Goal: Information Seeking & Learning: Find specific page/section

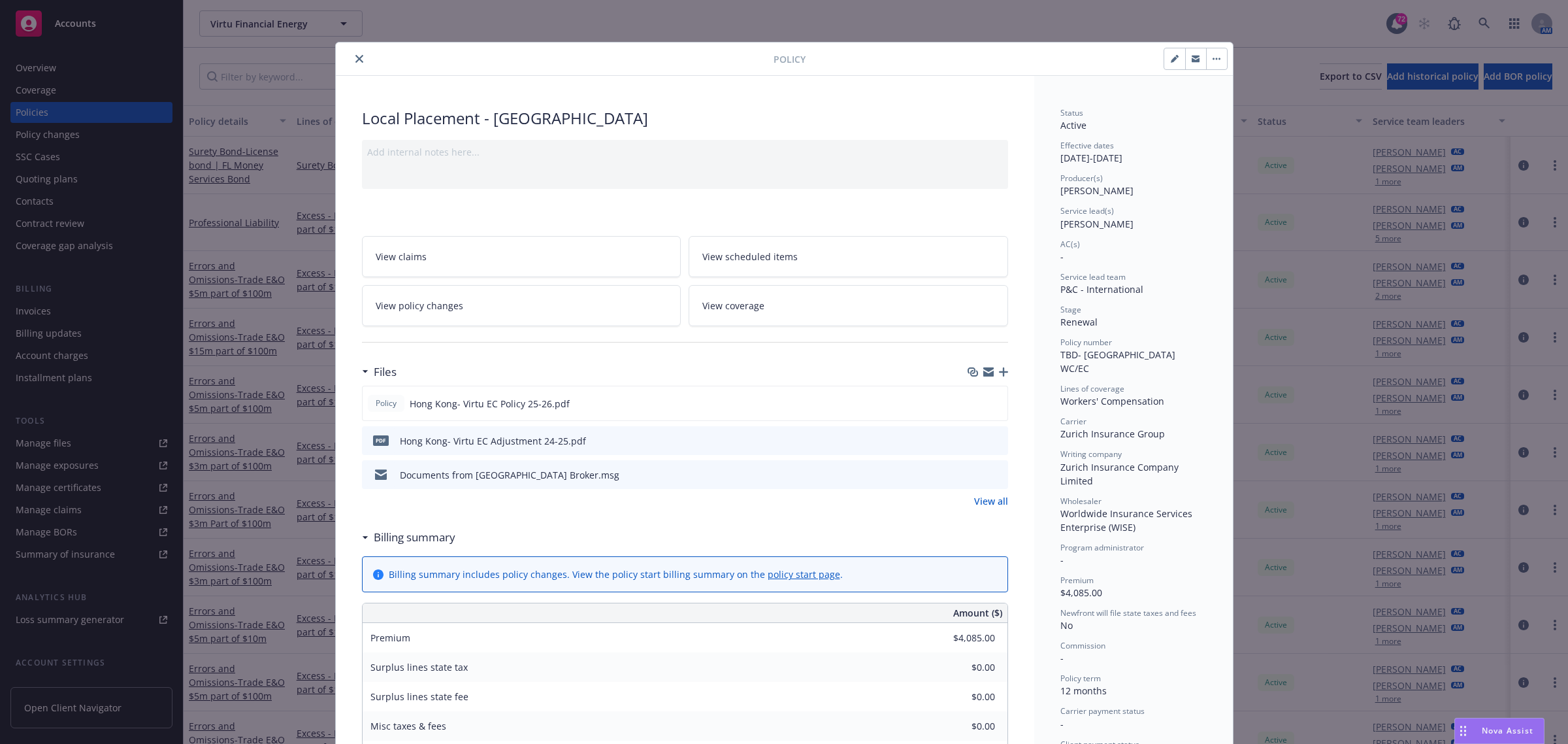
click at [356, 56] on icon "close" at bounding box center [360, 59] width 8 height 8
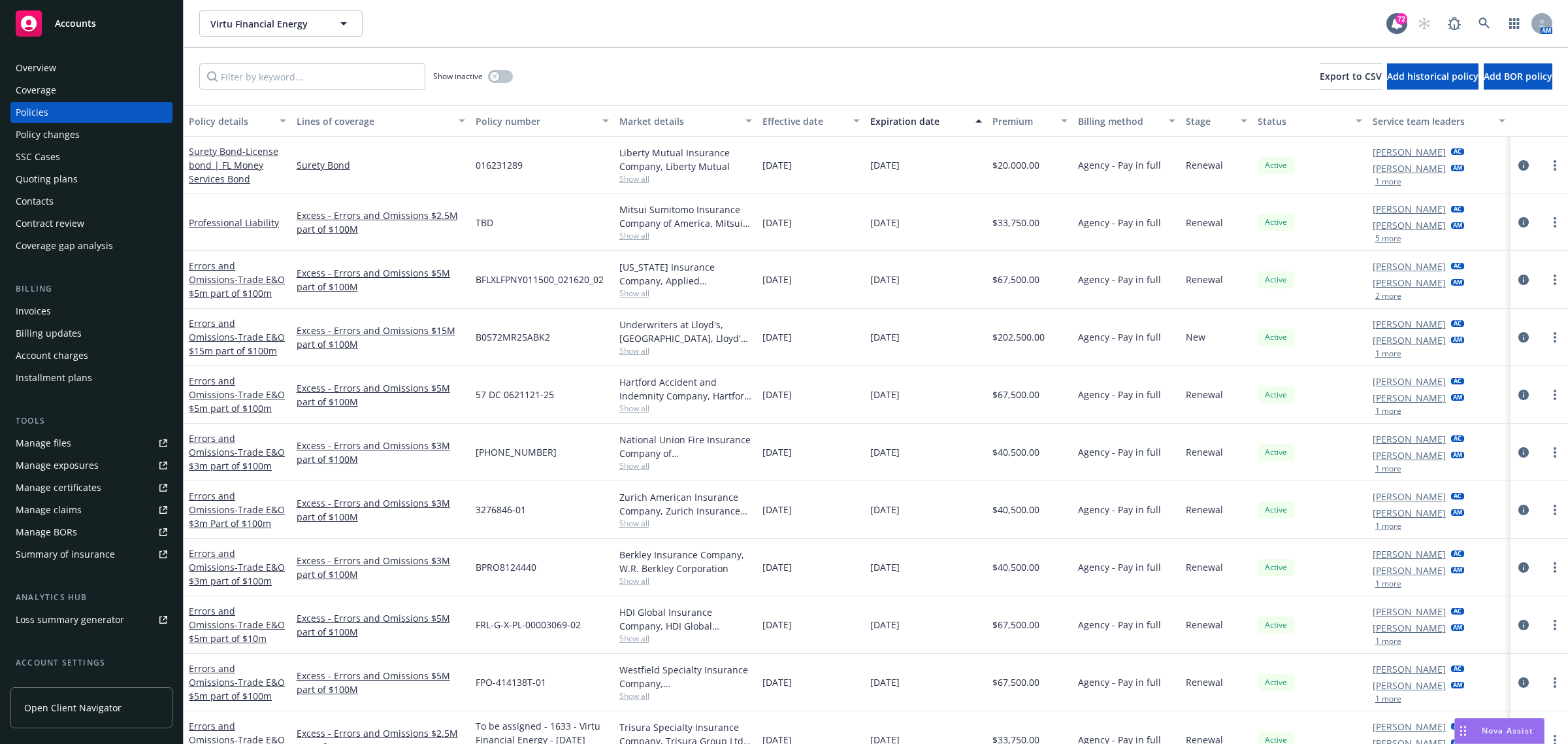
click at [37, 70] on div "Overview" at bounding box center [35, 68] width 40 height 21
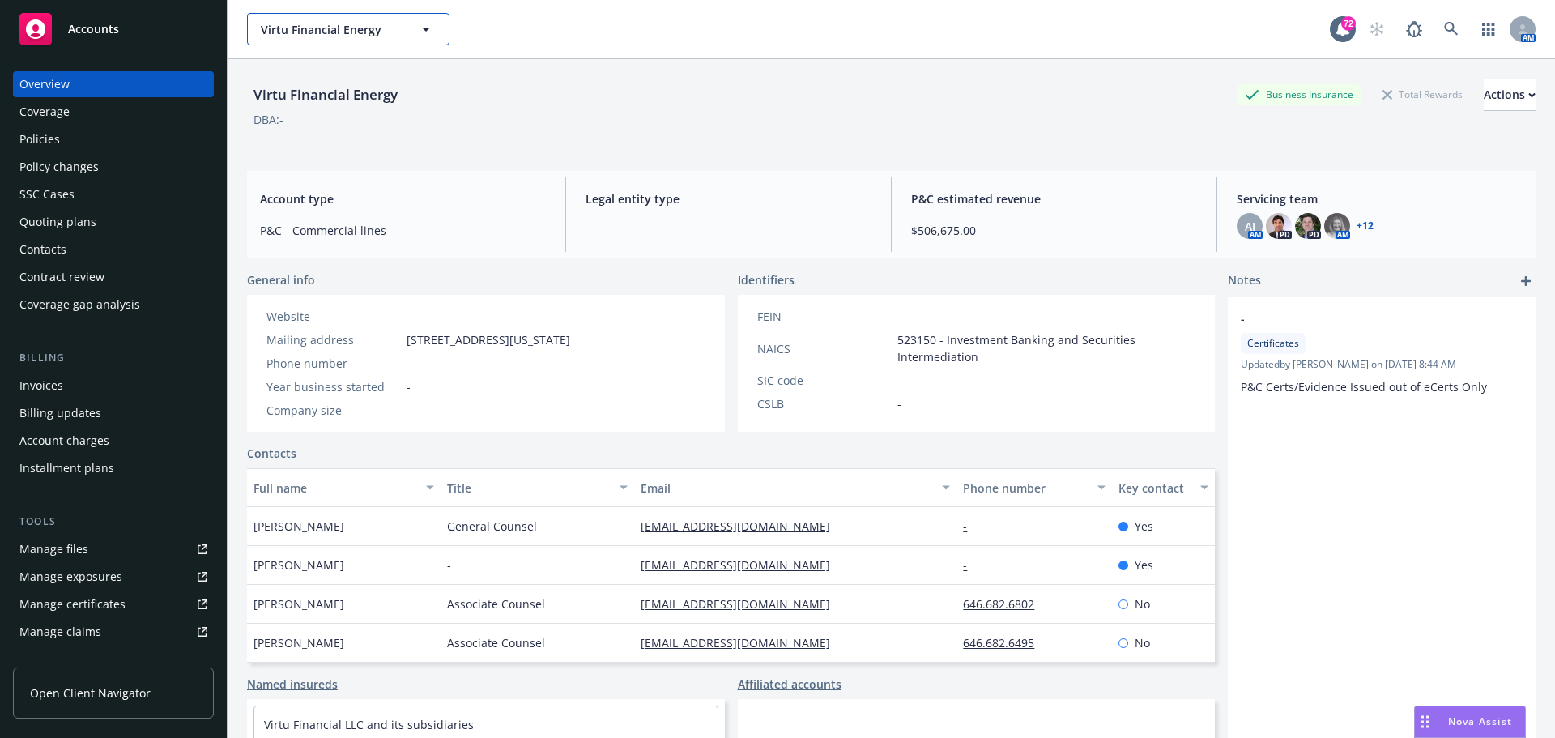
click at [388, 33] on span "Virtu Financial Energy" at bounding box center [331, 29] width 140 height 17
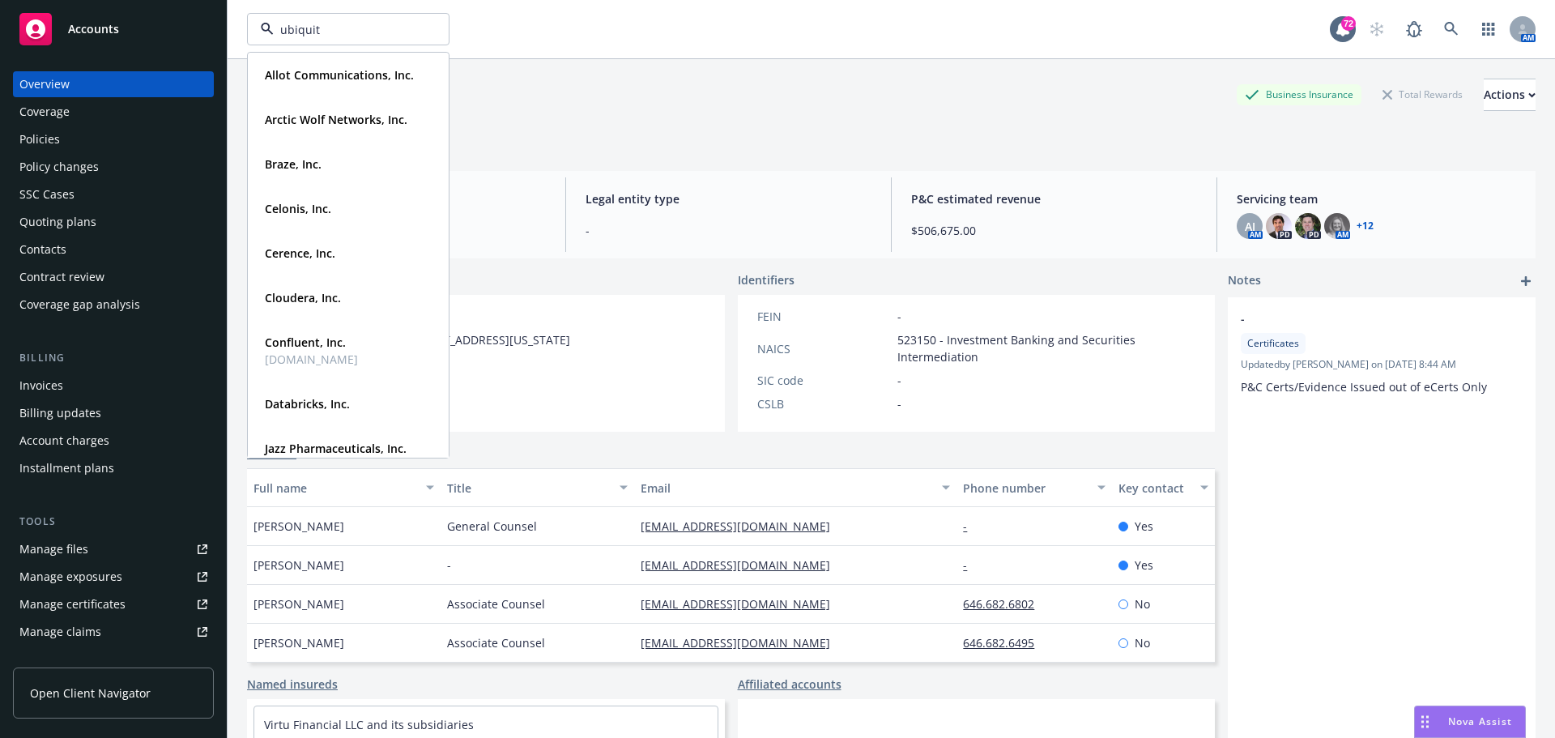
type input "ubiquiti"
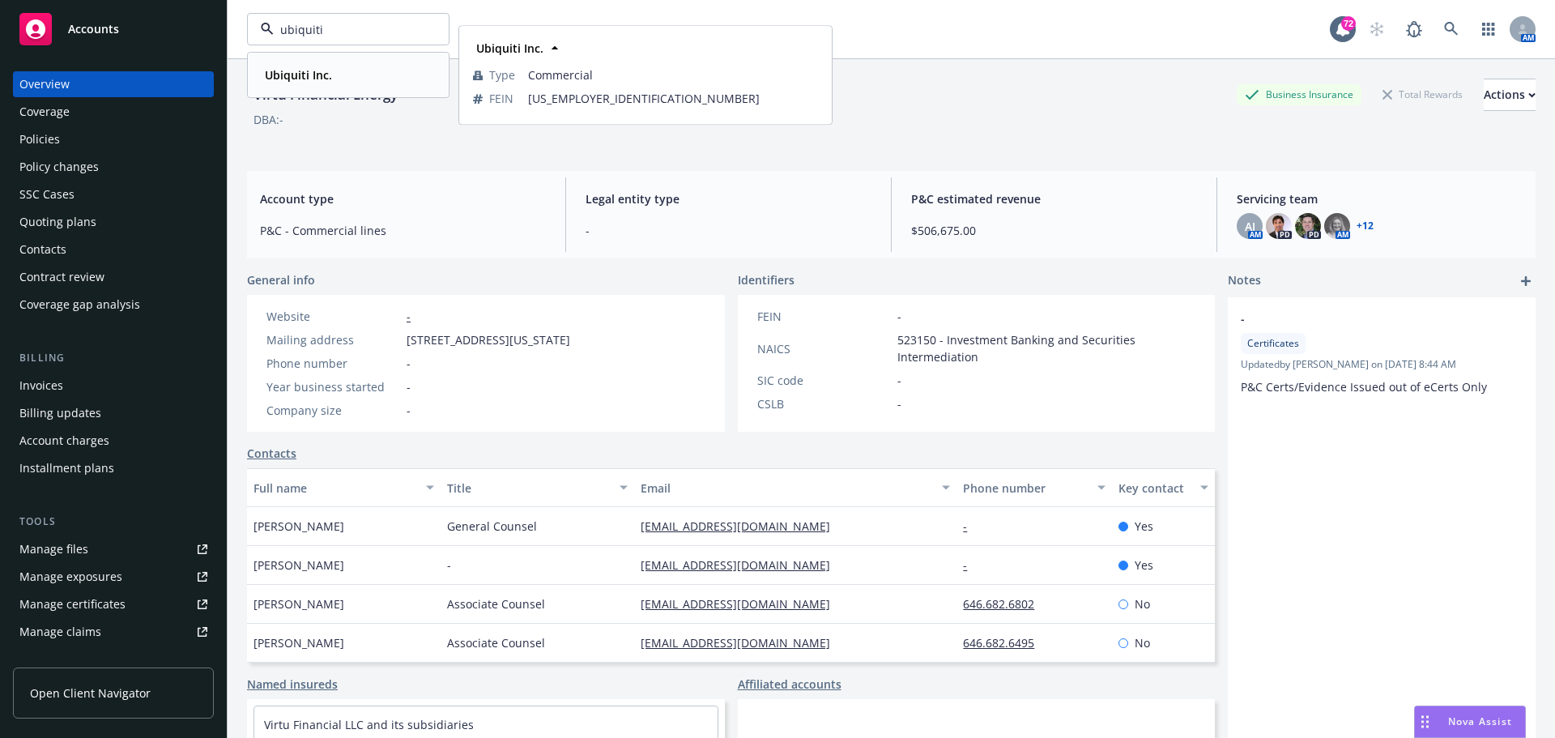
click at [321, 72] on strong "Ubiquiti Inc." at bounding box center [298, 74] width 67 height 15
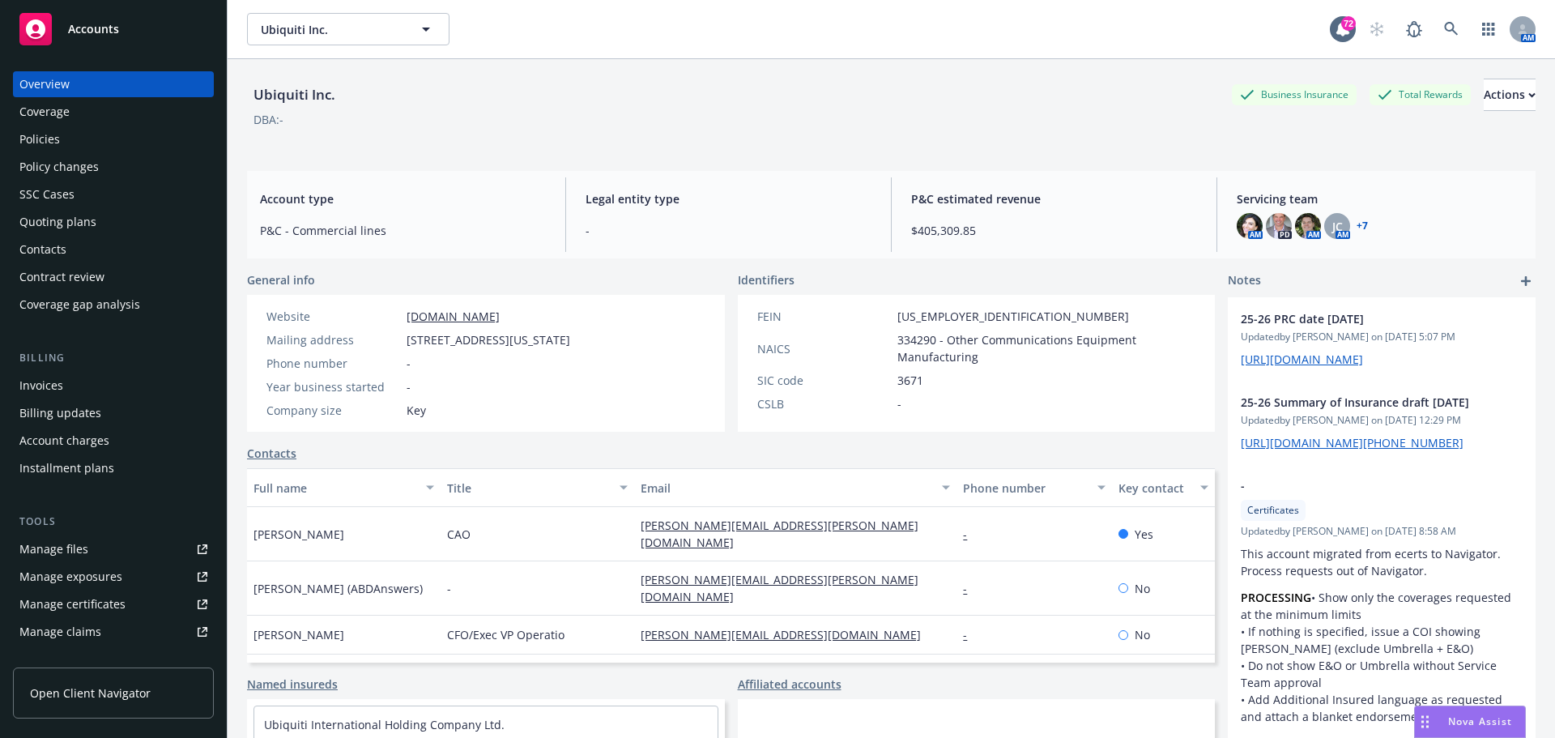
scroll to position [133, 0]
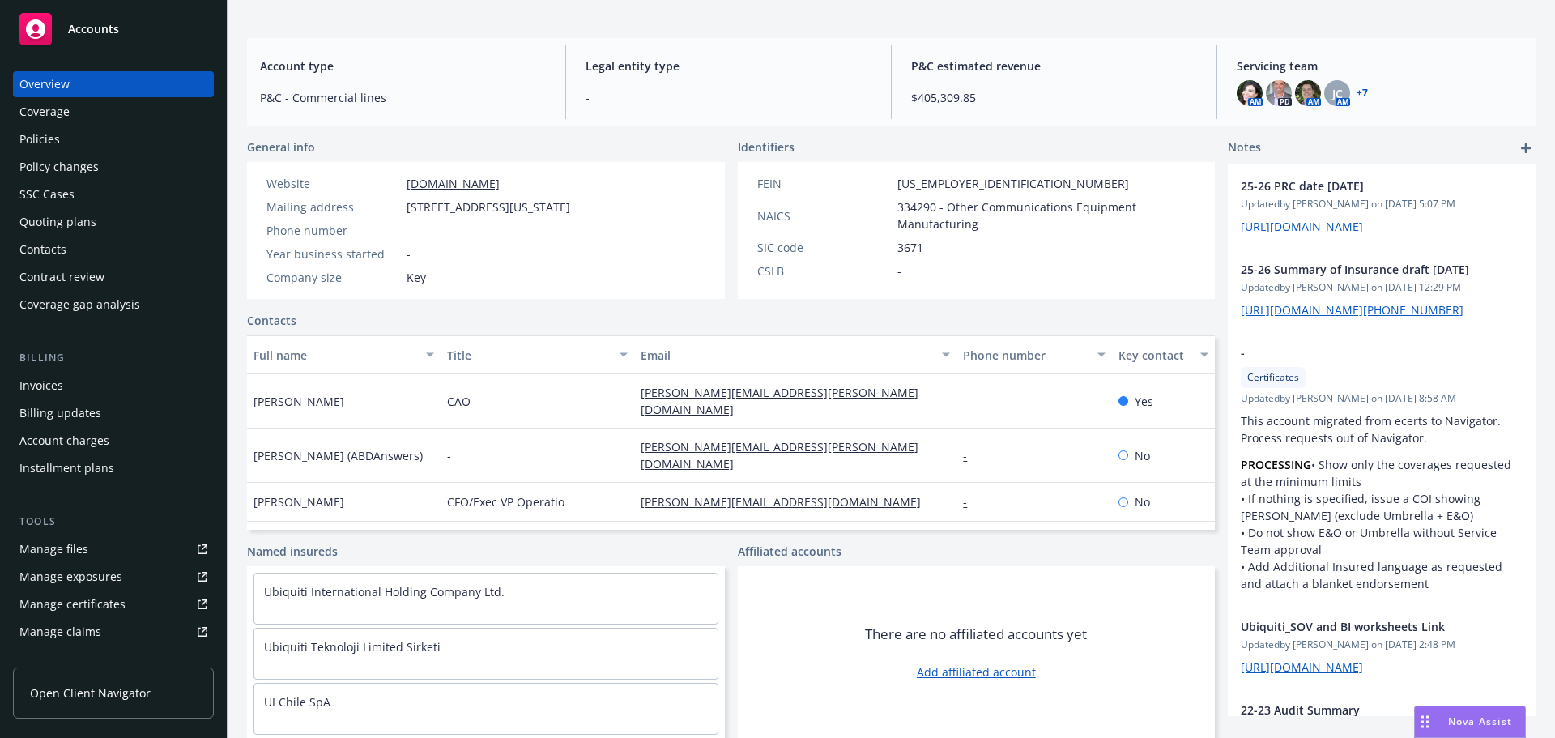
click at [48, 134] on div "Policies" at bounding box center [39, 139] width 41 height 26
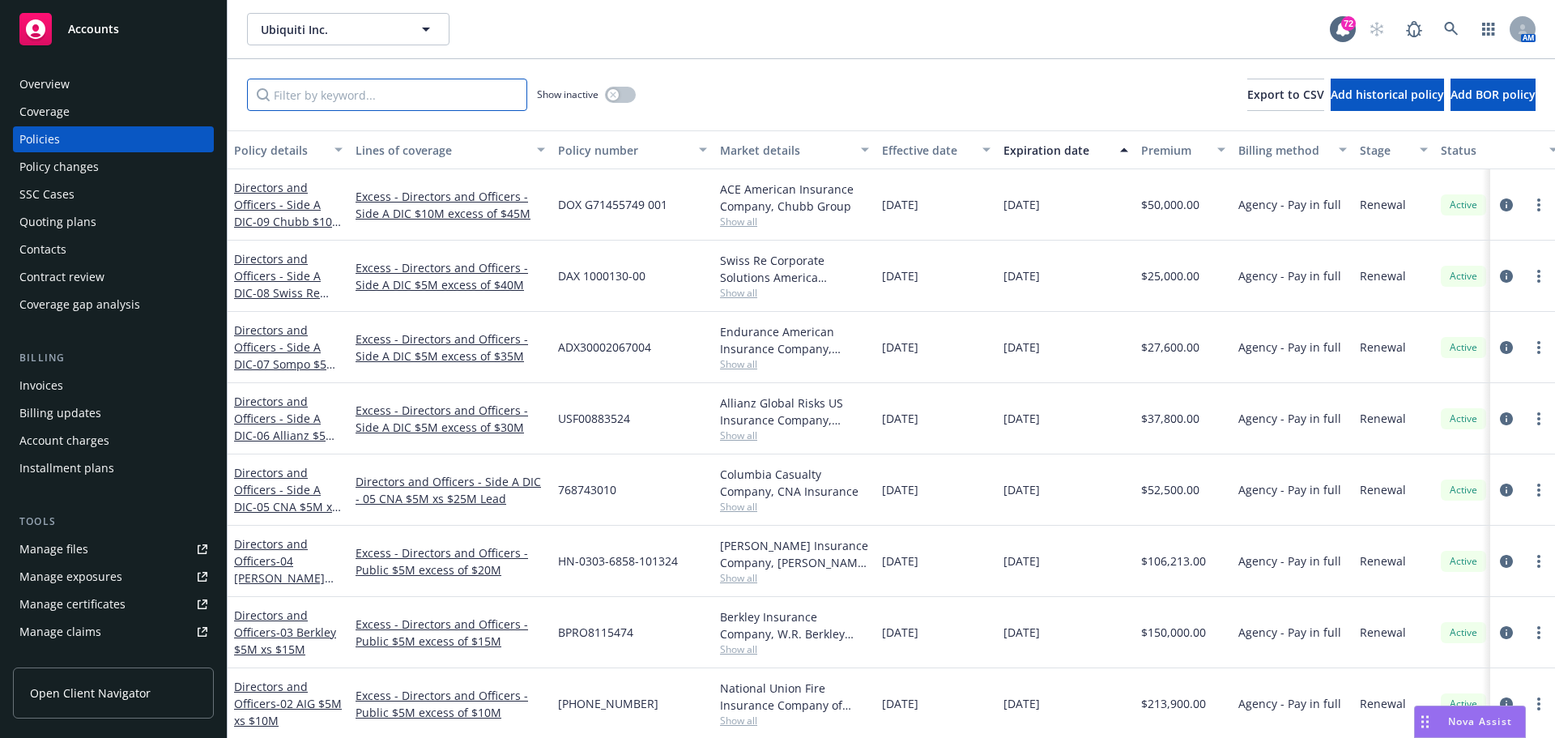
click at [289, 100] on input "Filter by keyword..." at bounding box center [387, 95] width 280 height 32
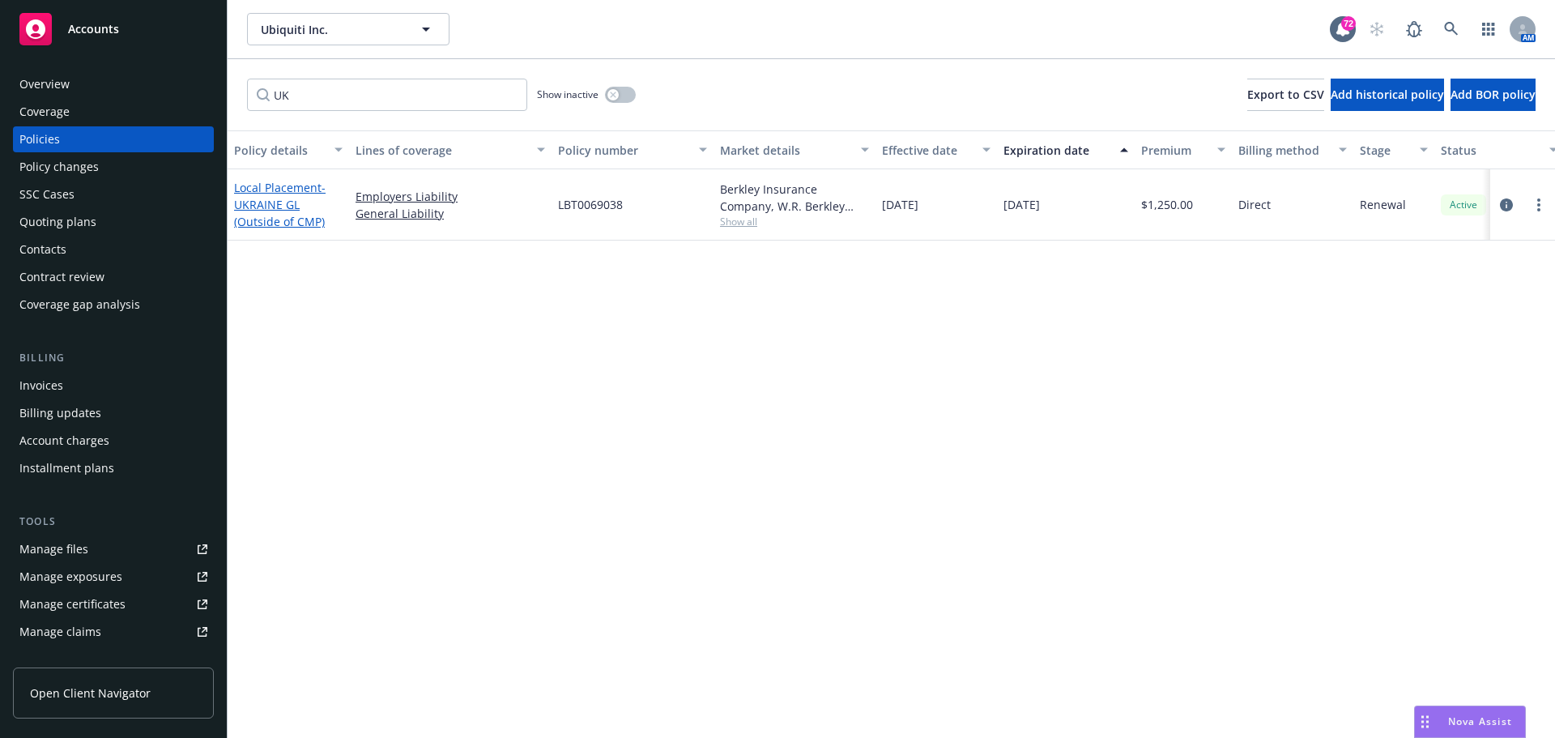
click at [284, 215] on span "- UKRAINE GL (Outside of CMP)" at bounding box center [280, 204] width 92 height 49
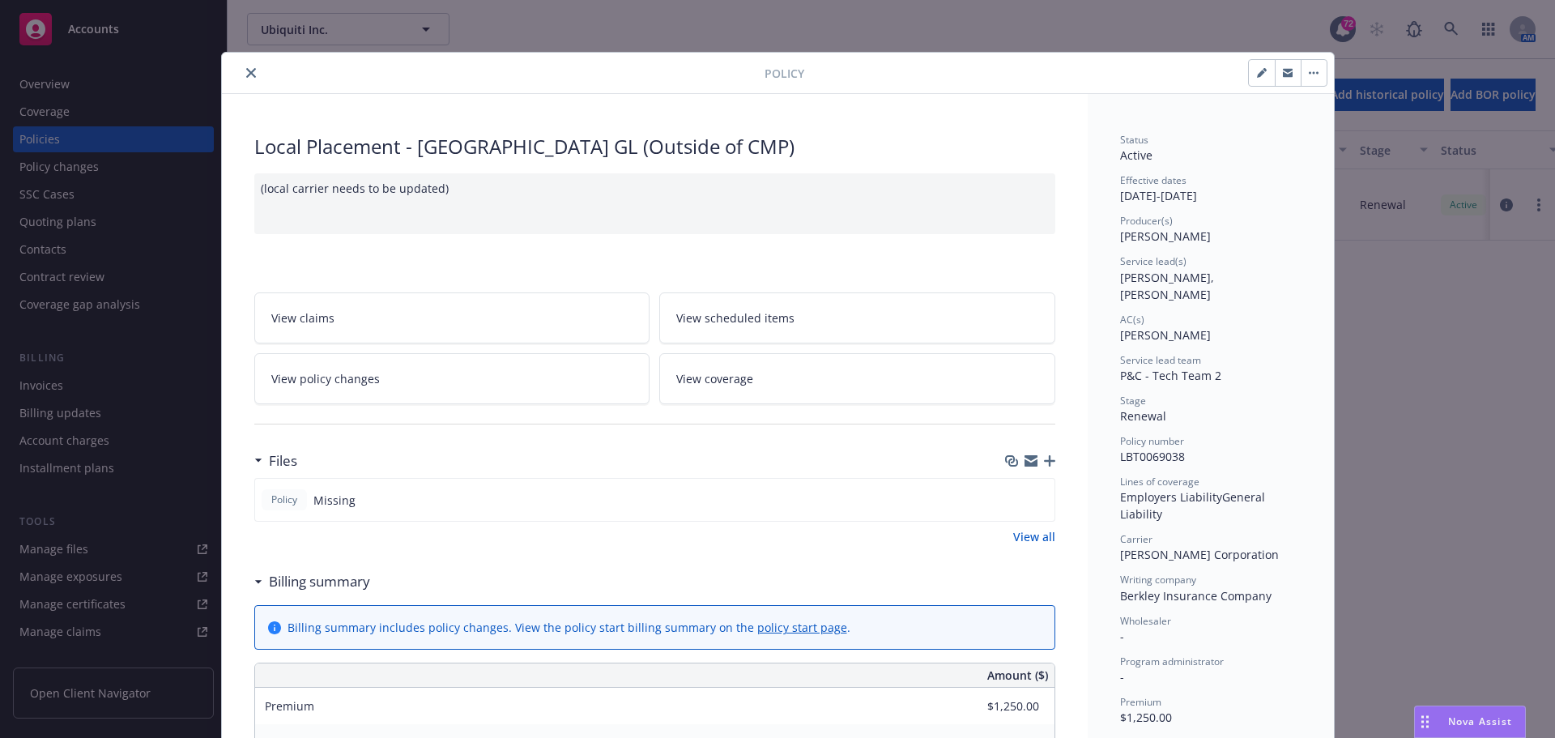
click at [241, 78] on button "close" at bounding box center [250, 72] width 19 height 19
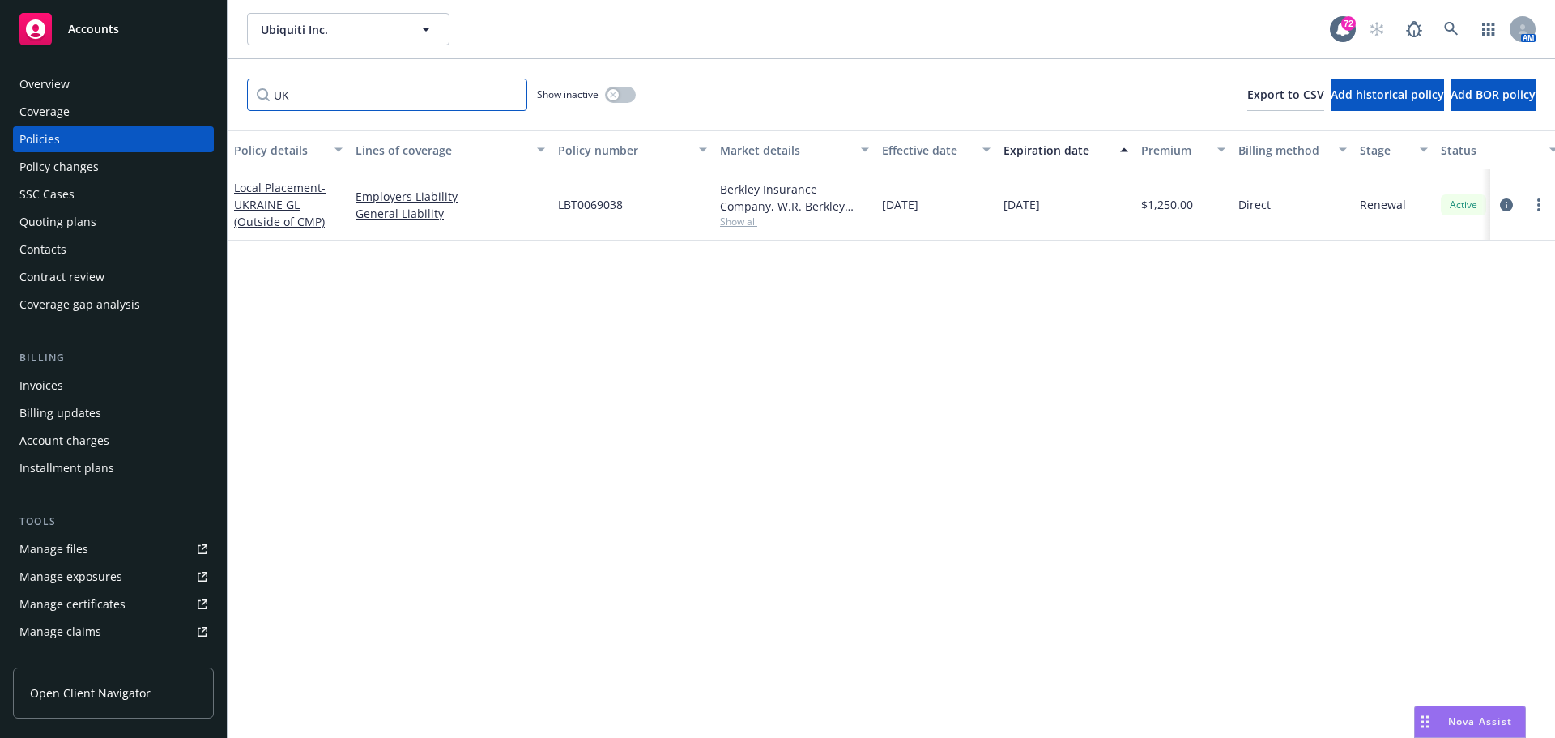
click at [321, 90] on input "UK" at bounding box center [387, 95] width 280 height 32
type input "United Kingdom"
click at [301, 204] on div "Local Placement - United Kingdom EL" at bounding box center [288, 204] width 109 height 51
click at [305, 198] on link "Local Placement - United Kingdom EL" at bounding box center [285, 204] width 102 height 49
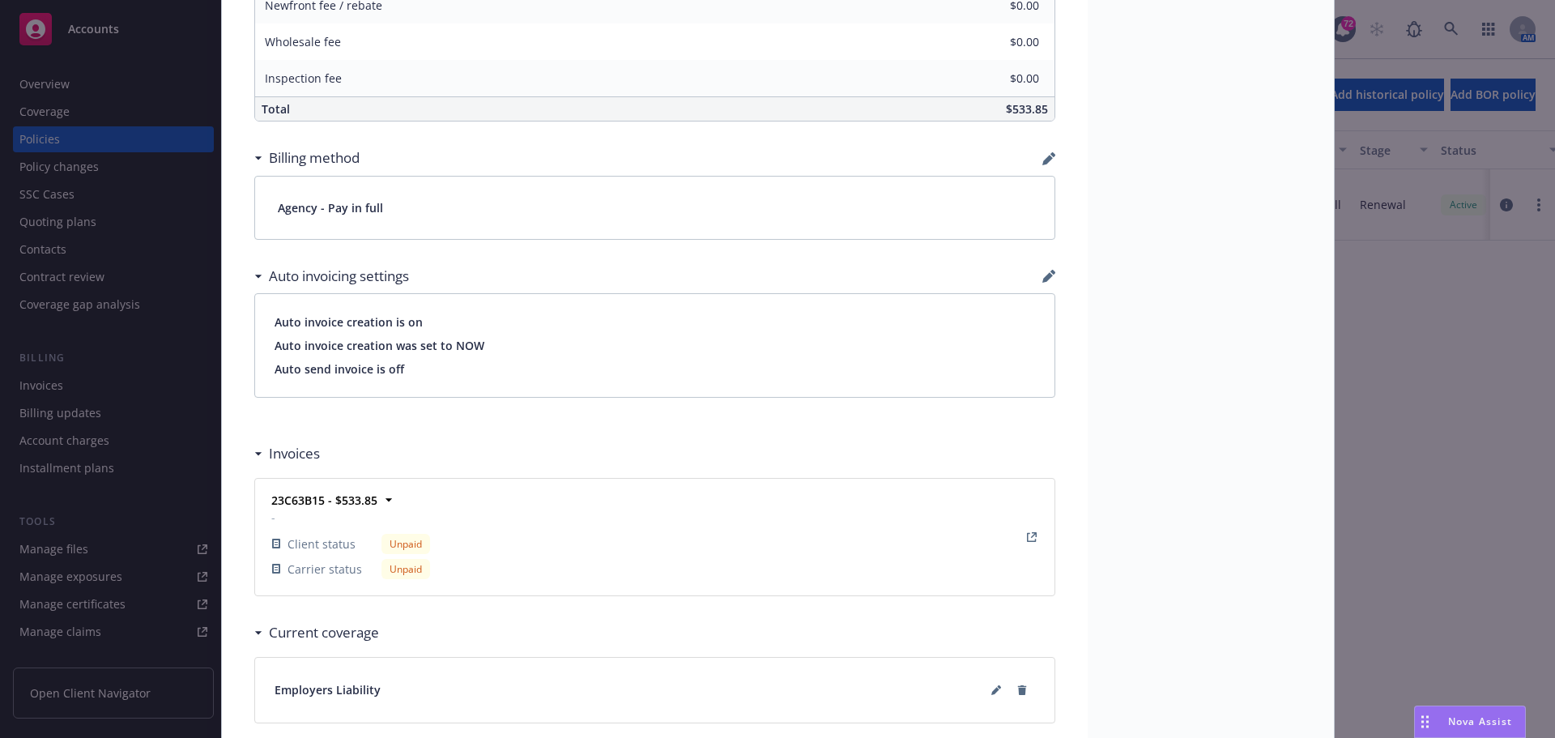
scroll to position [972, 0]
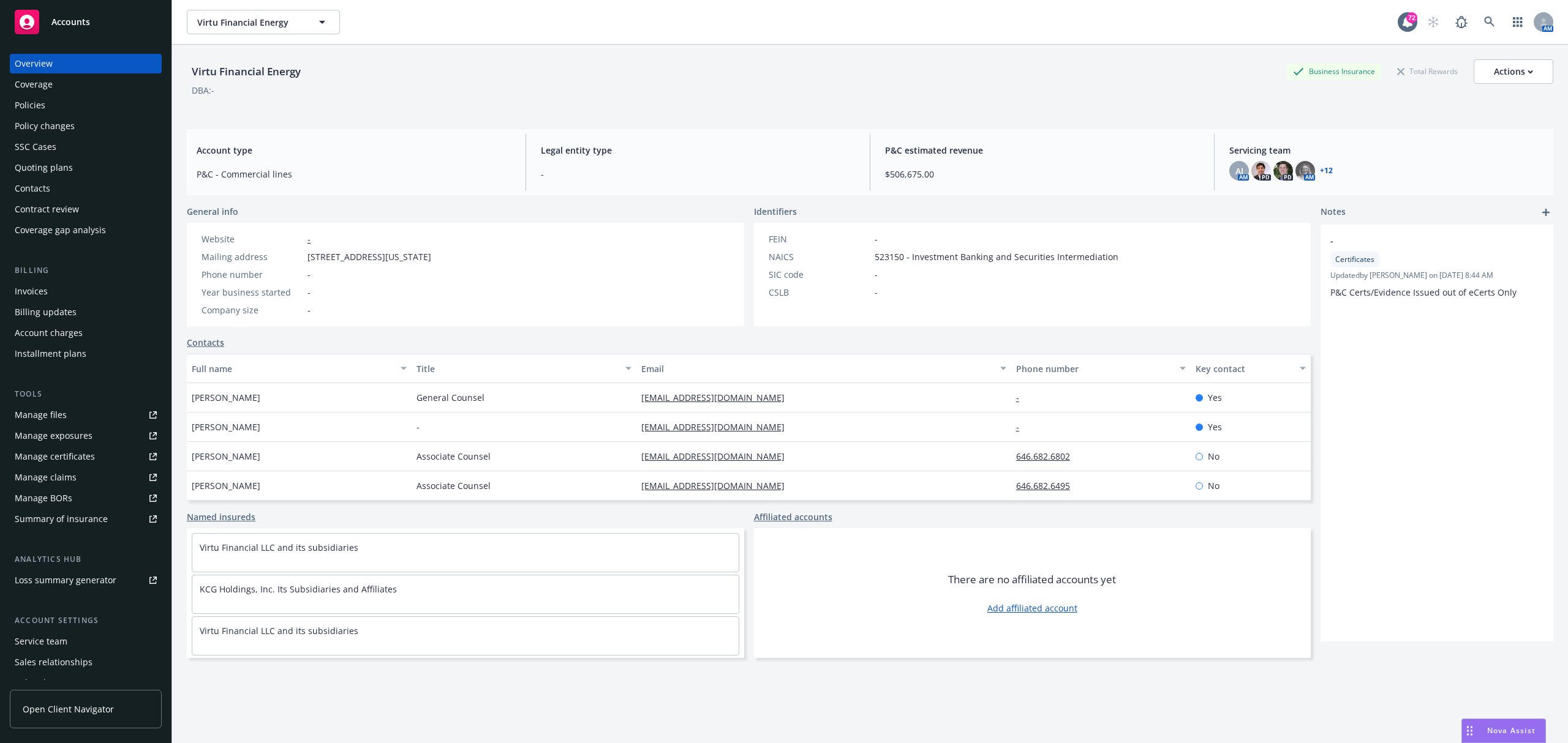
click at [47, 412] on div "Manage files" at bounding box center [40, 415] width 52 height 20
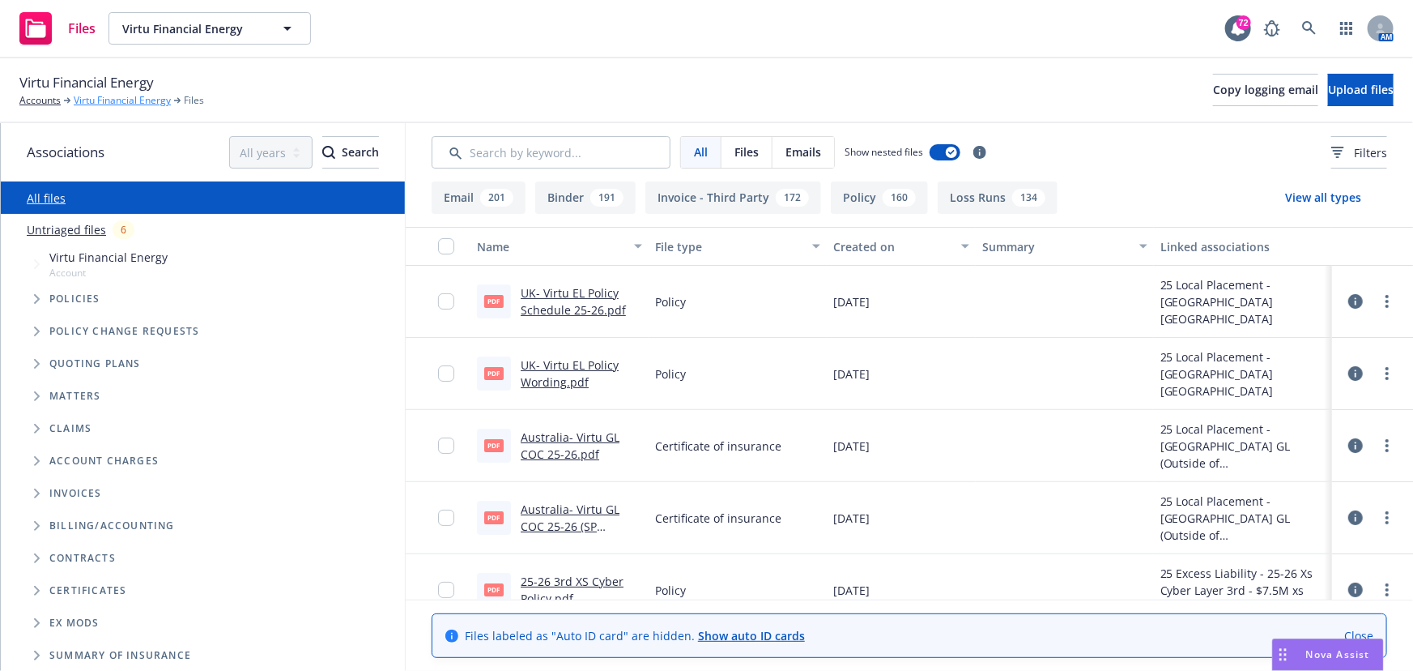
click at [100, 104] on link "Virtu Financial Energy" at bounding box center [122, 100] width 97 height 15
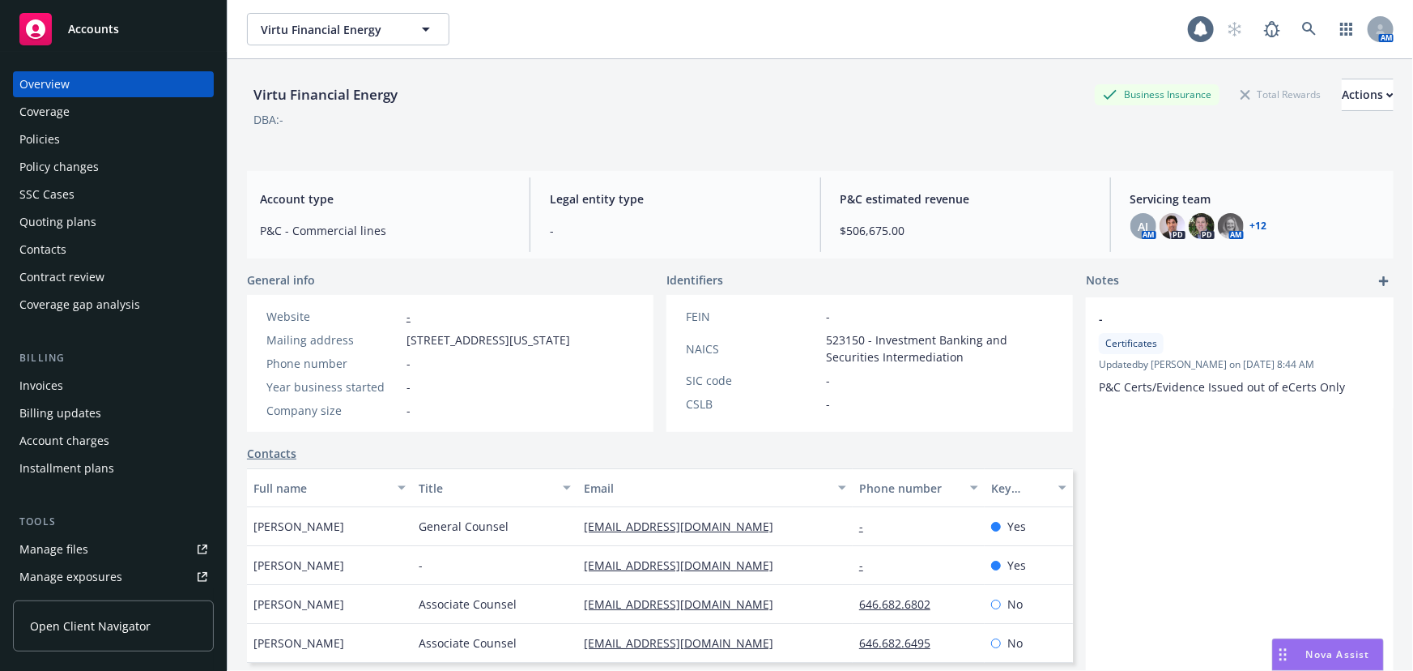
click at [56, 143] on div "Policies" at bounding box center [39, 139] width 41 height 26
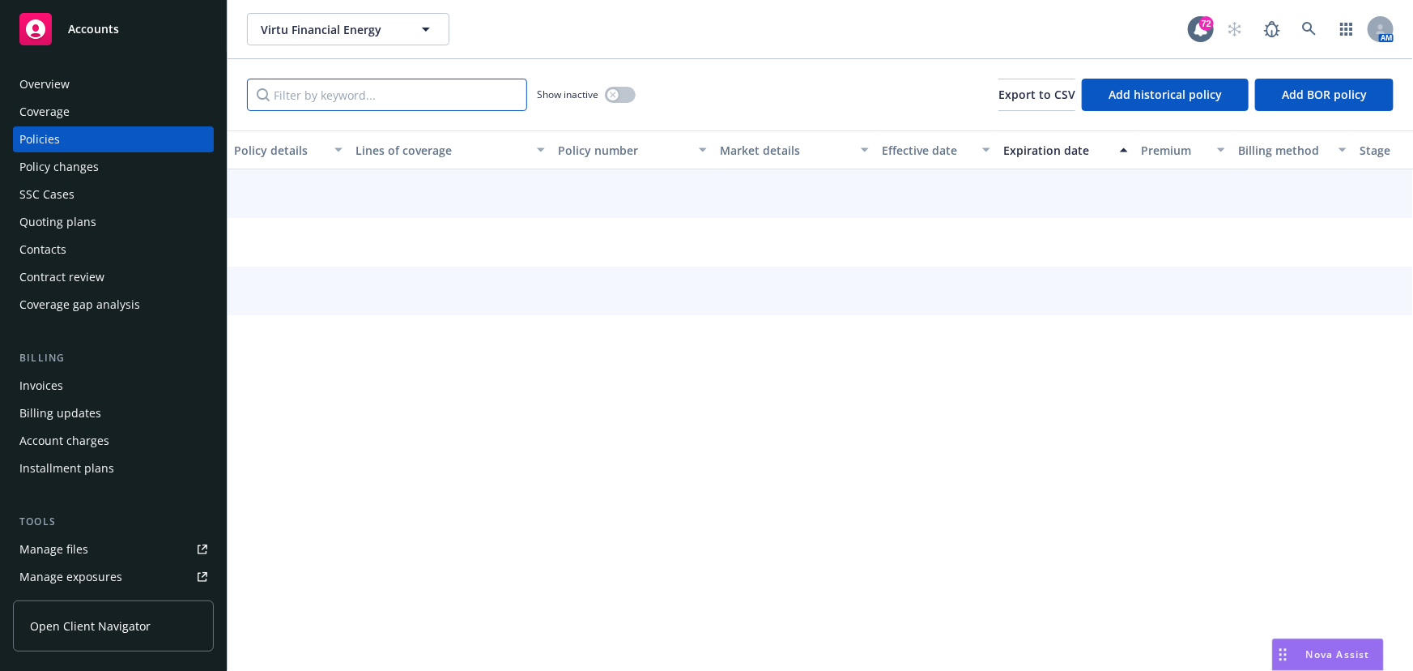
click at [357, 92] on input "Filter by keyword..." at bounding box center [387, 95] width 280 height 32
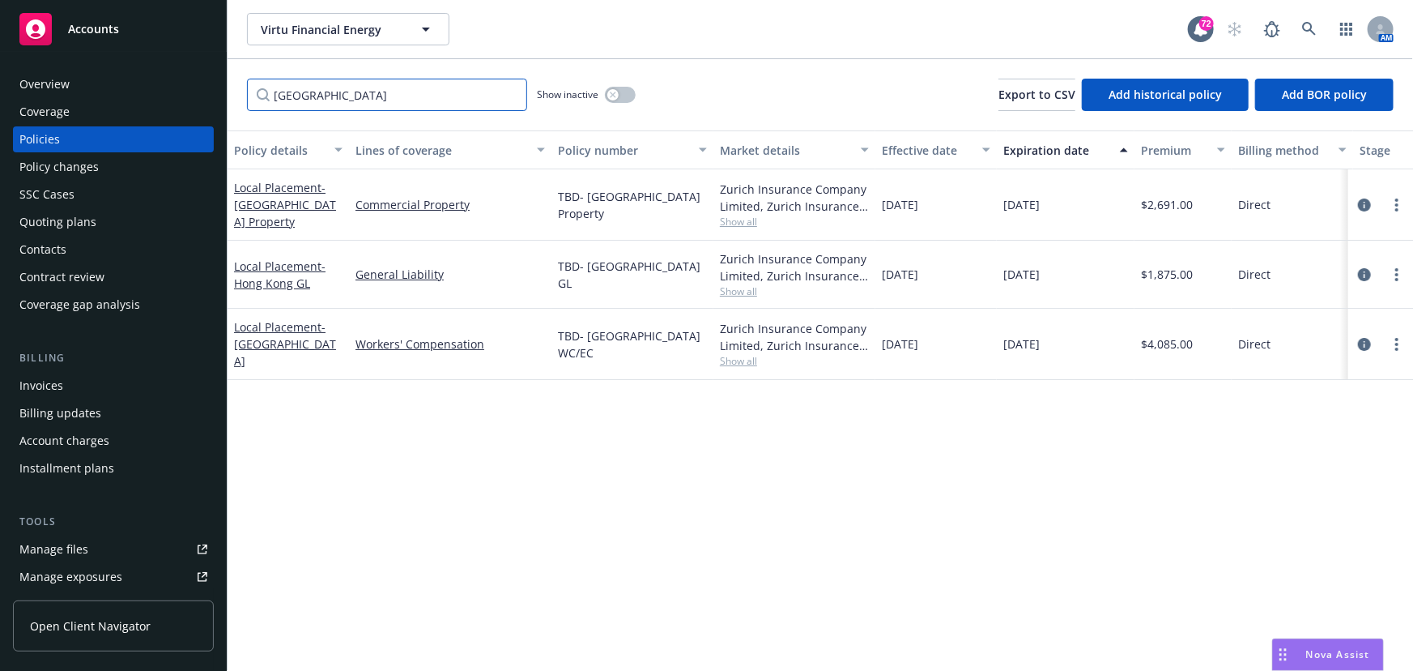
type input "[GEOGRAPHIC_DATA]"
click at [274, 338] on div "Local Placement - Hong Kong WC" at bounding box center [288, 343] width 109 height 51
click at [258, 344] on span "- Hong Kong WC" at bounding box center [285, 343] width 102 height 49
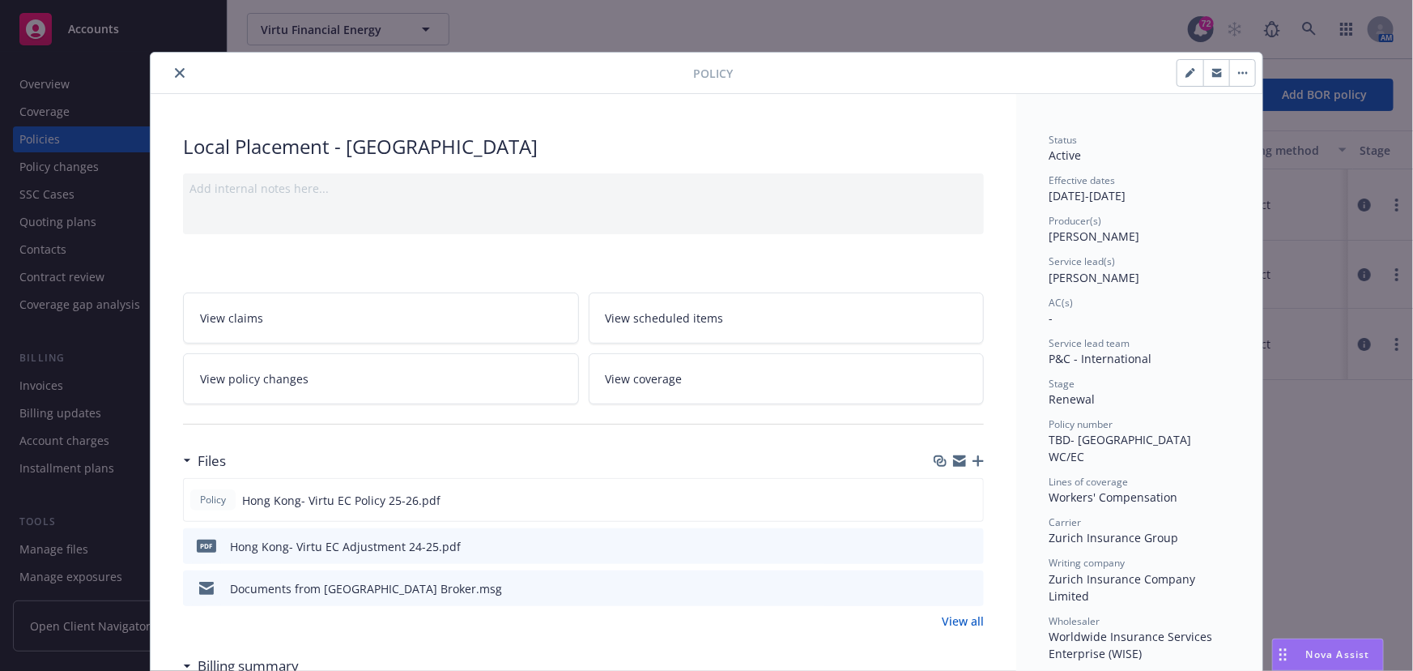
drag, startPoint x: 167, startPoint y: 71, endPoint x: 168, endPoint y: 117, distance: 46.2
click at [170, 71] on button "close" at bounding box center [179, 72] width 19 height 19
click at [175, 78] on button "close" at bounding box center [179, 72] width 19 height 19
click at [170, 71] on button "close" at bounding box center [179, 72] width 19 height 19
click at [175, 73] on icon "close" at bounding box center [180, 73] width 10 height 10
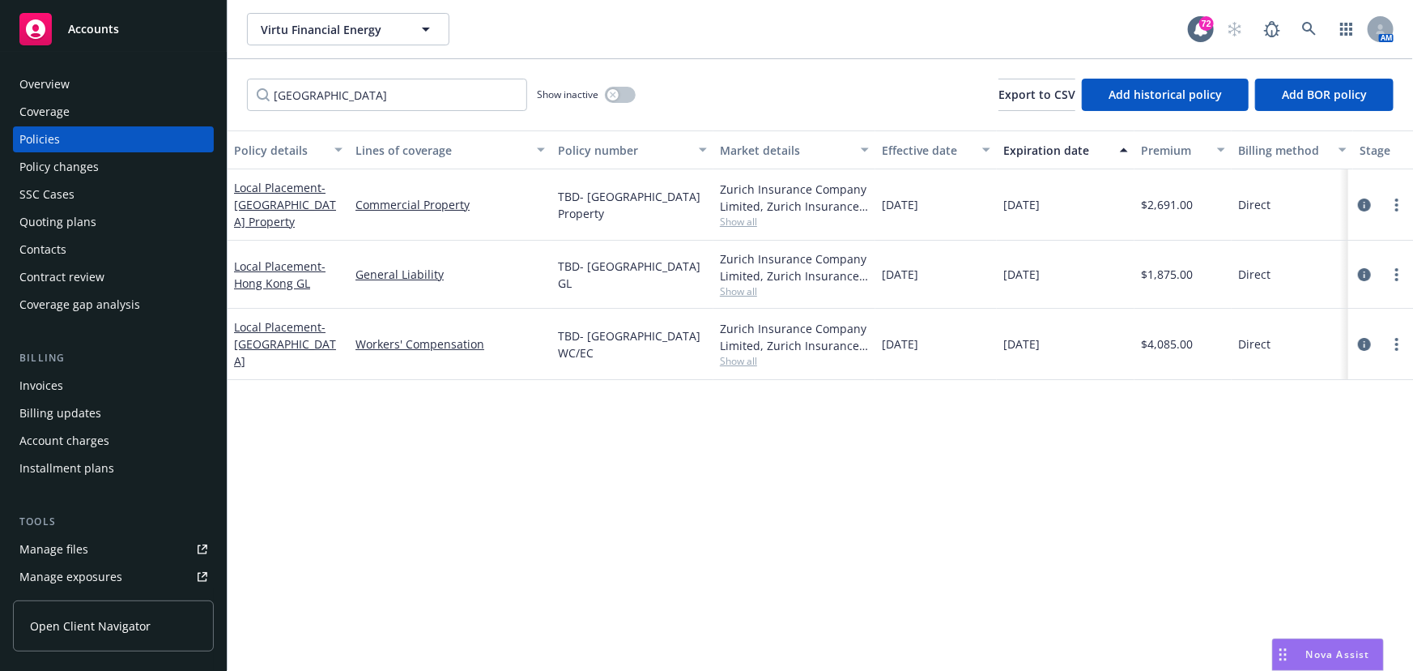
scroll to position [147, 0]
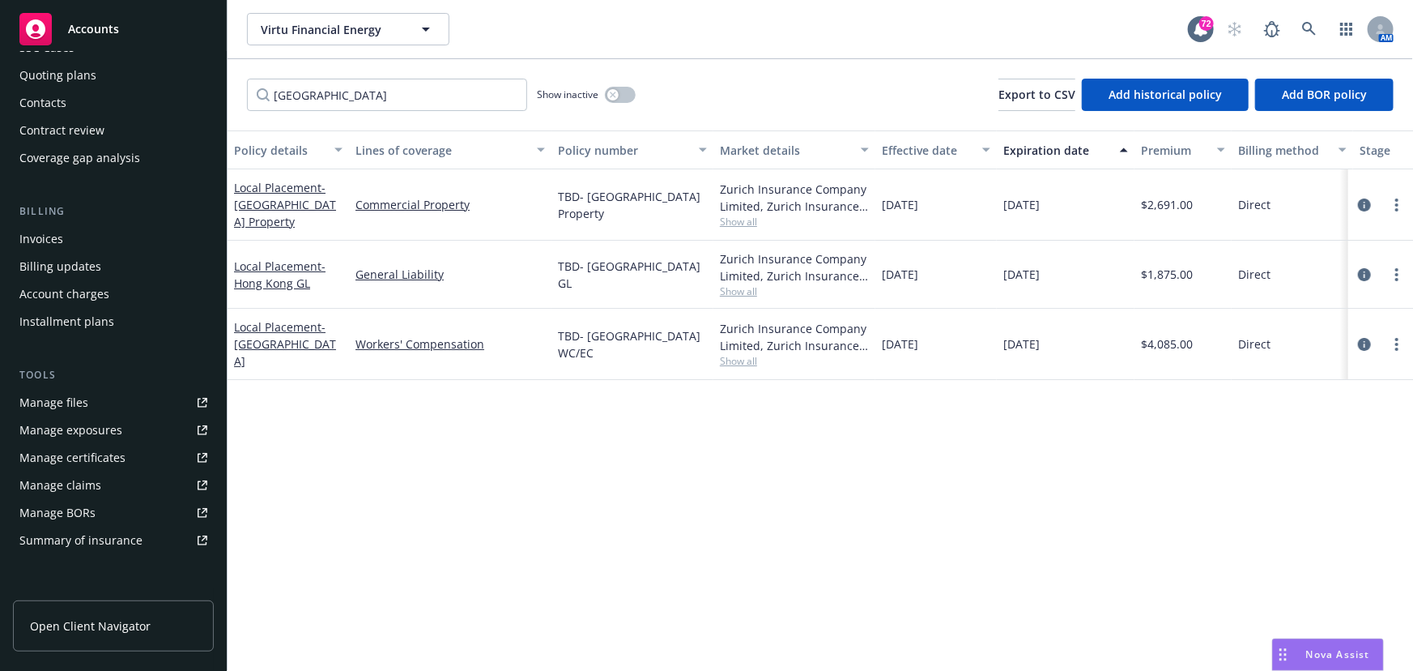
click at [111, 400] on link "Manage files" at bounding box center [113, 403] width 201 height 26
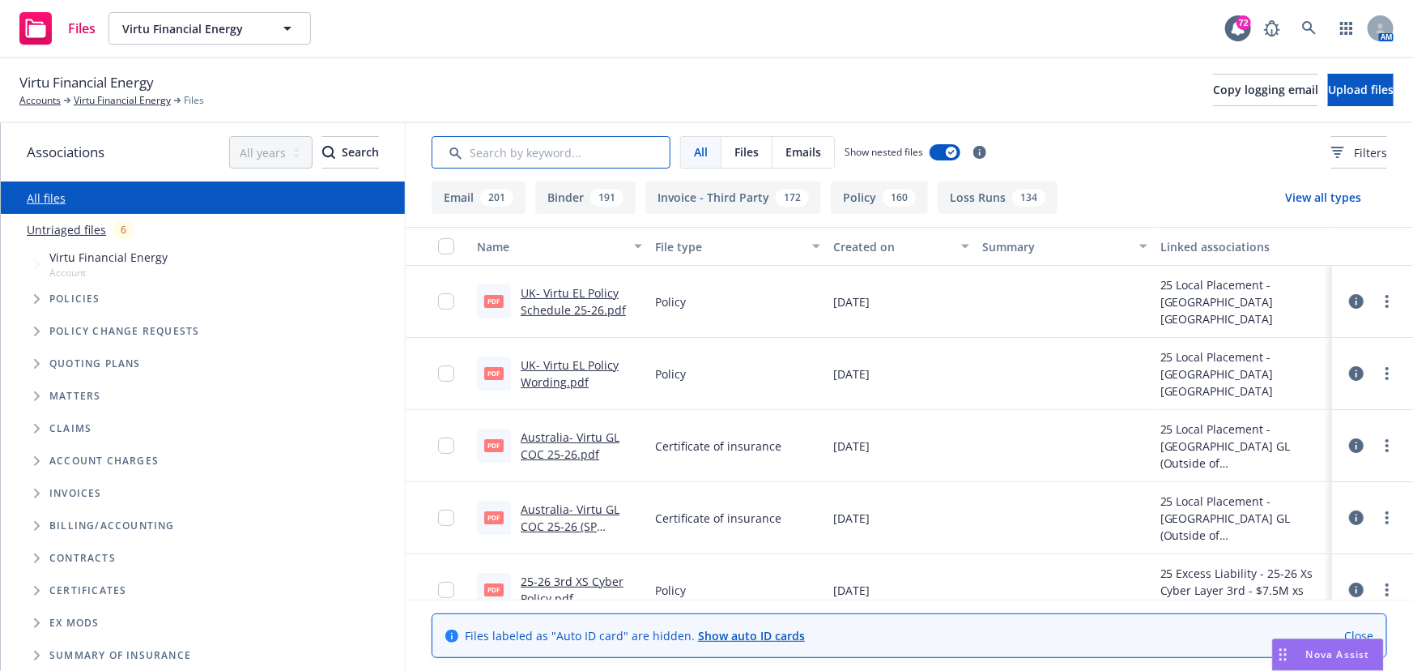
click at [566, 154] on input "Search by keyword..." at bounding box center [551, 152] width 239 height 32
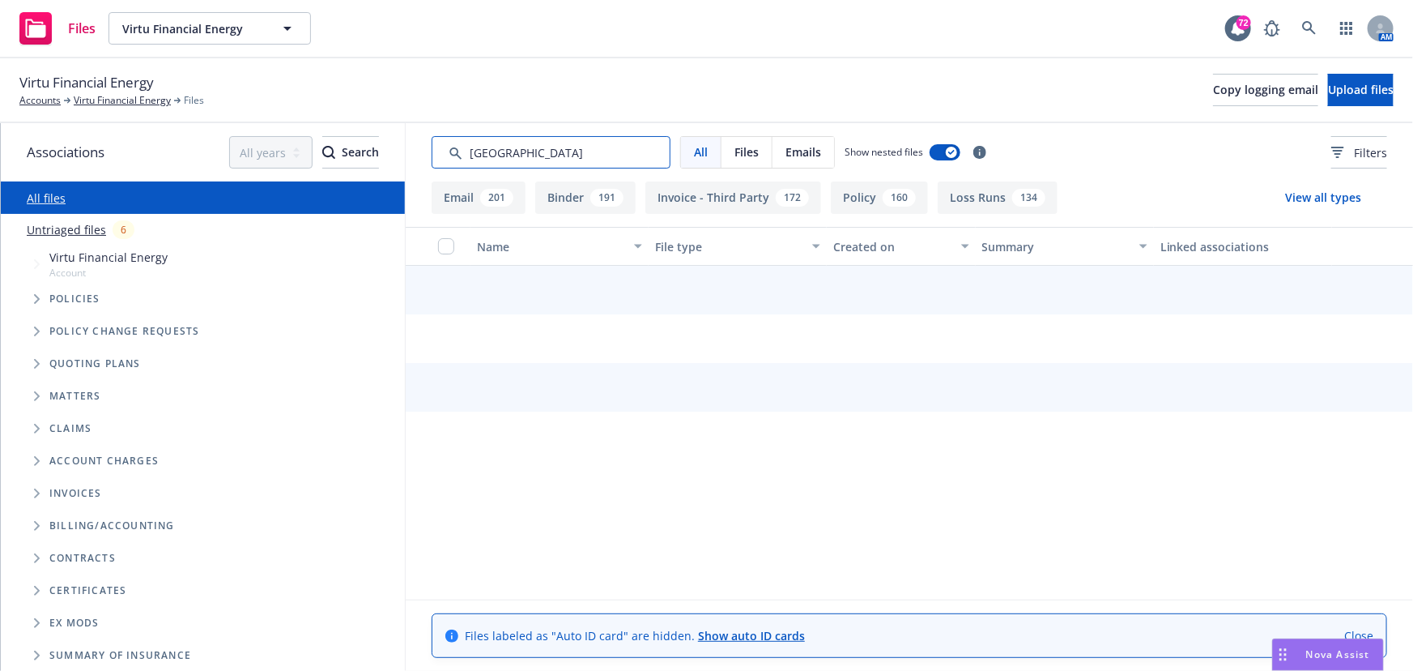
type input "[GEOGRAPHIC_DATA]"
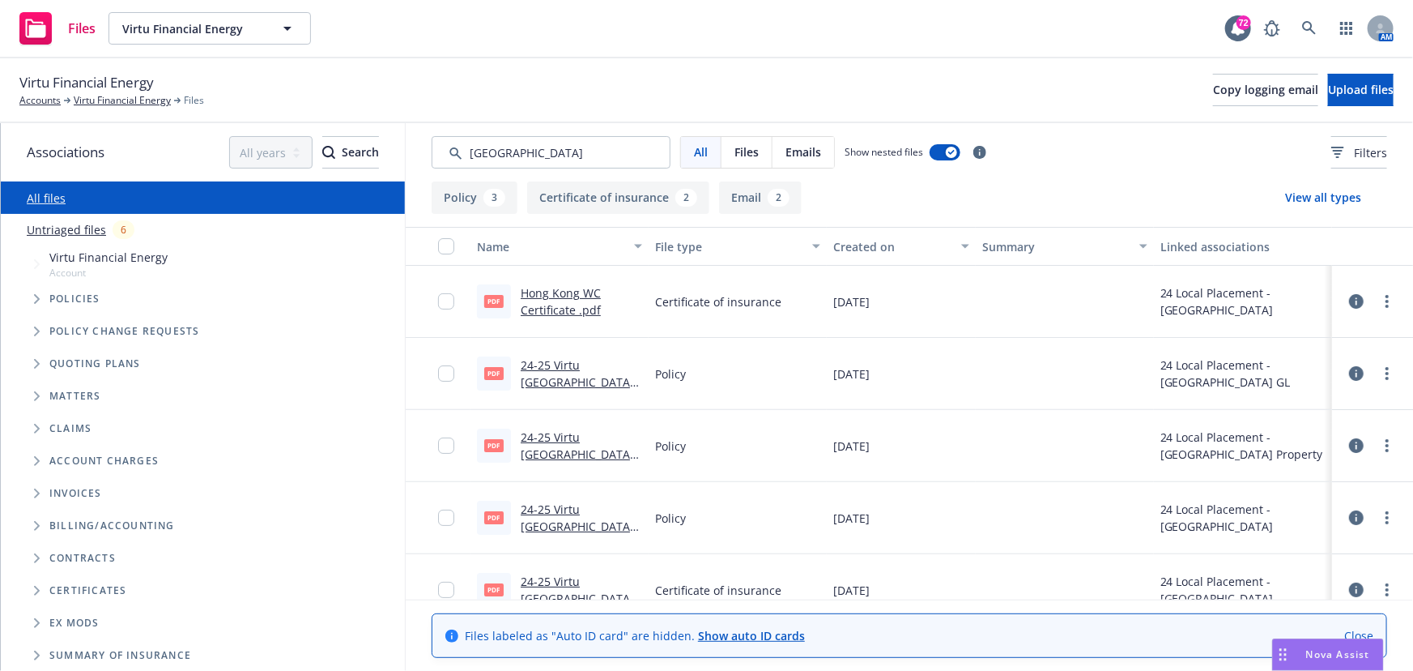
click at [858, 251] on div "Created on" at bounding box center [891, 246] width 117 height 17
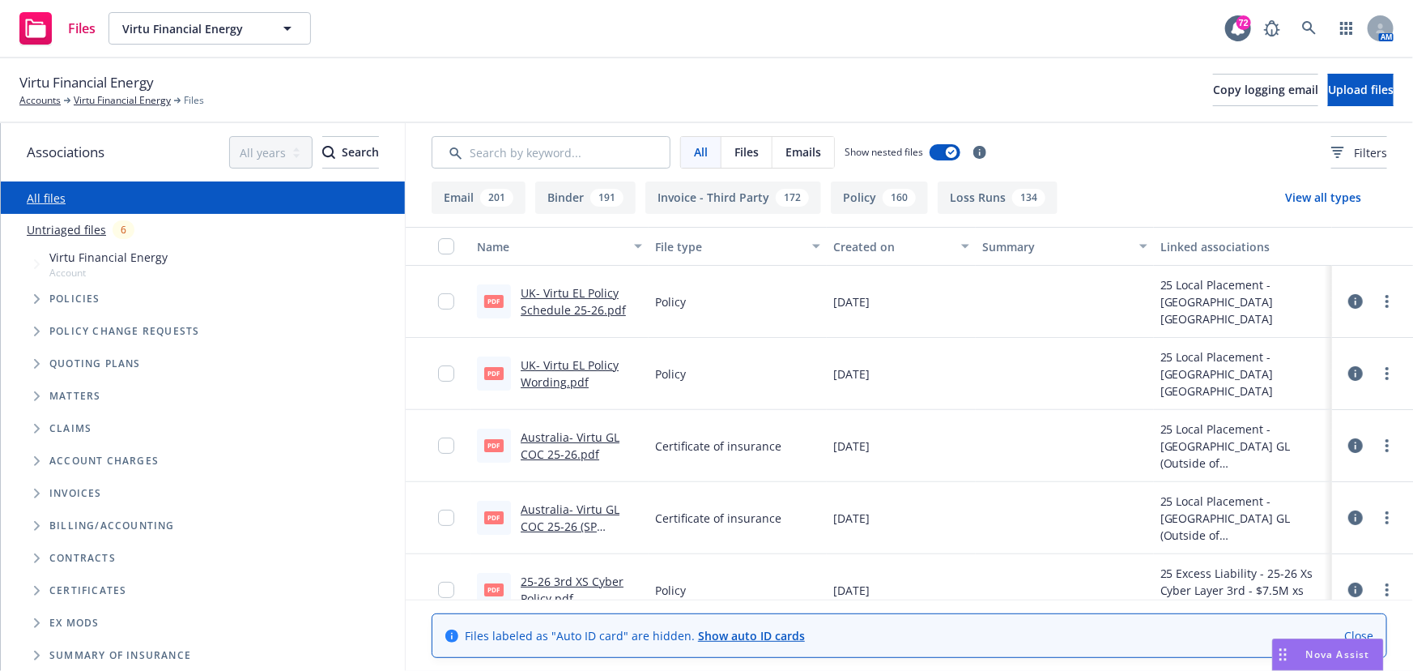
click at [64, 302] on span "Policies" at bounding box center [74, 299] width 51 height 10
click at [30, 297] on span "Tree Example" at bounding box center [36, 299] width 26 height 26
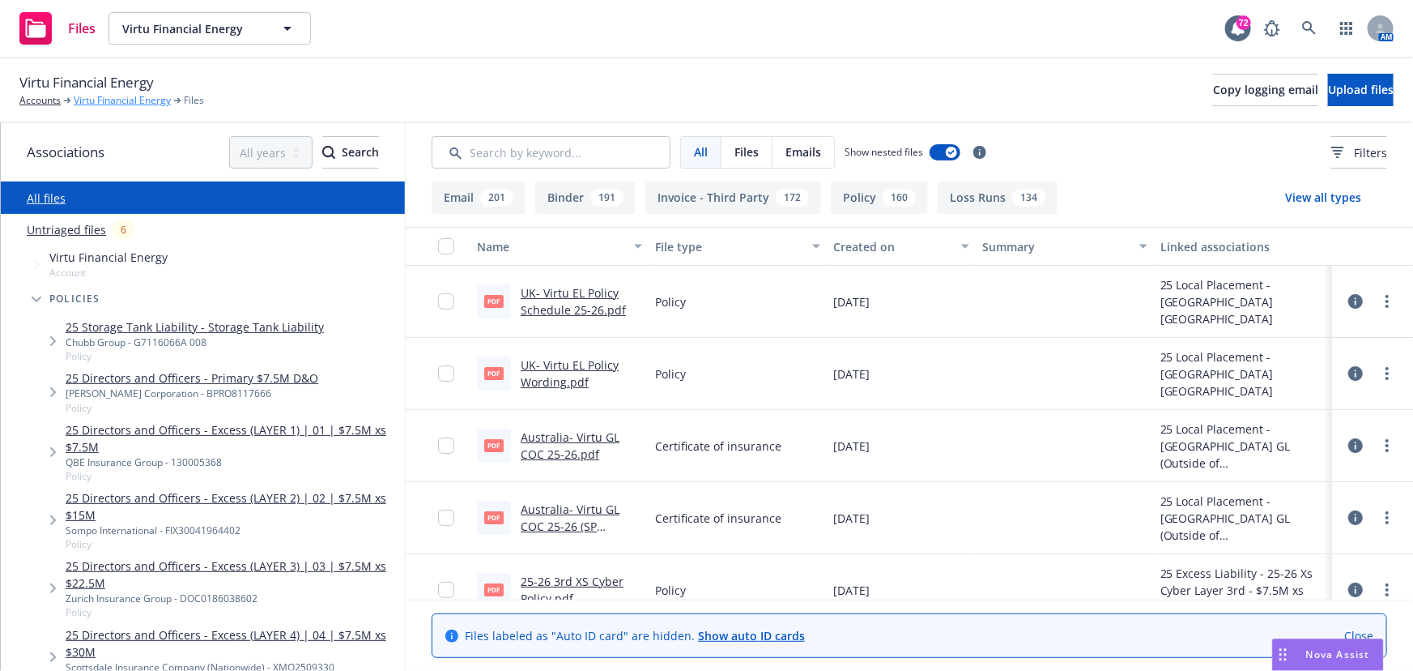
click at [113, 94] on link "Virtu Financial Energy" at bounding box center [122, 100] width 97 height 15
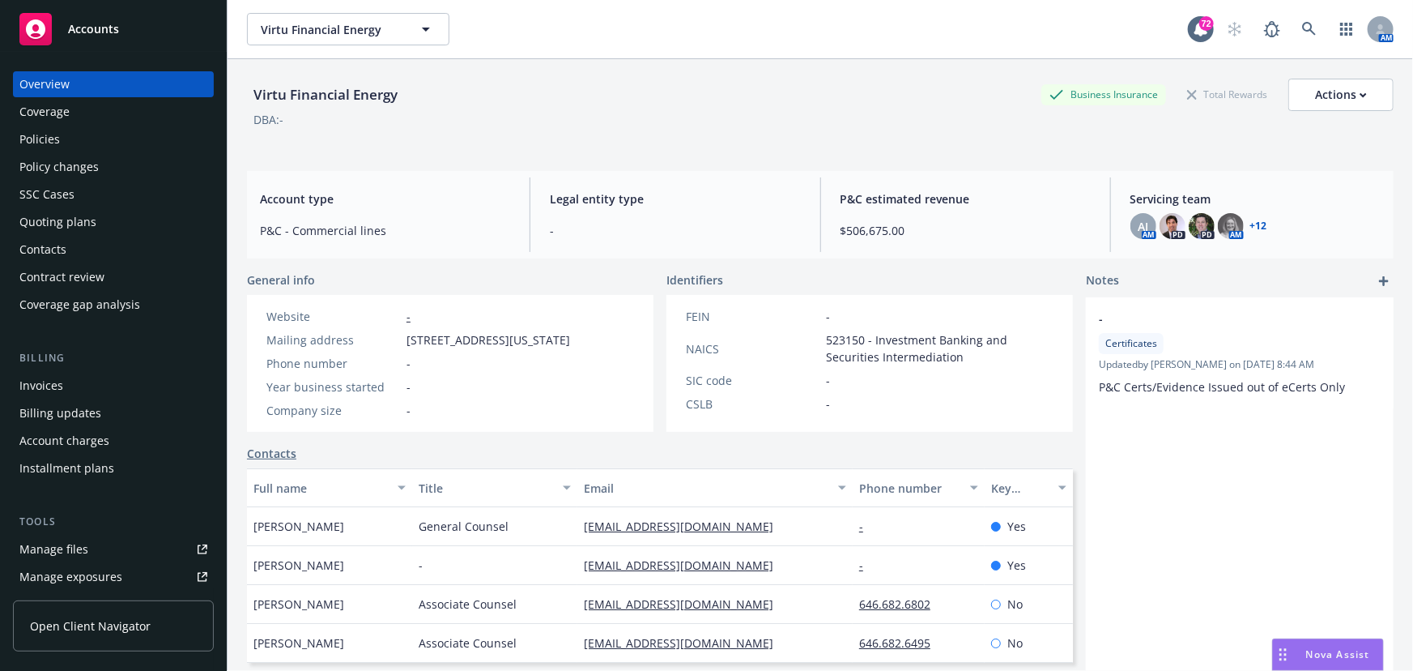
click at [47, 146] on div "Policies" at bounding box center [39, 139] width 41 height 26
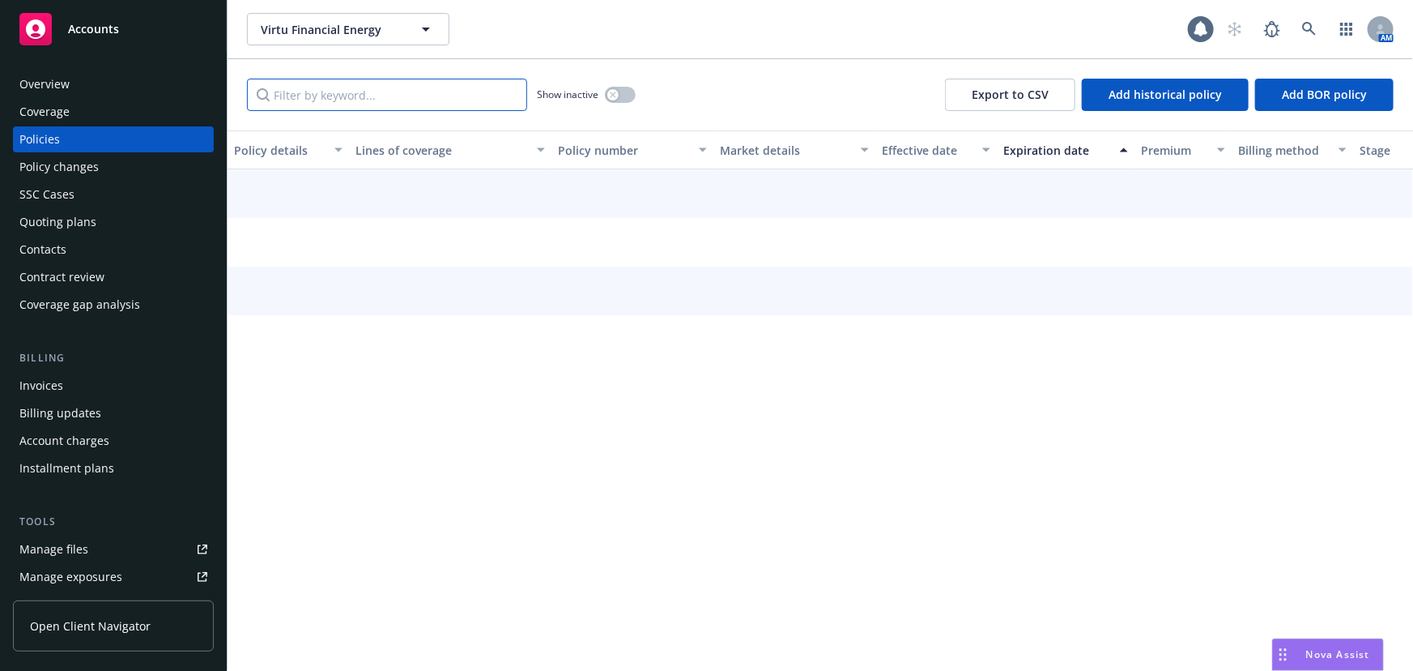
click at [275, 99] on input "Filter by keyword..." at bounding box center [387, 95] width 280 height 32
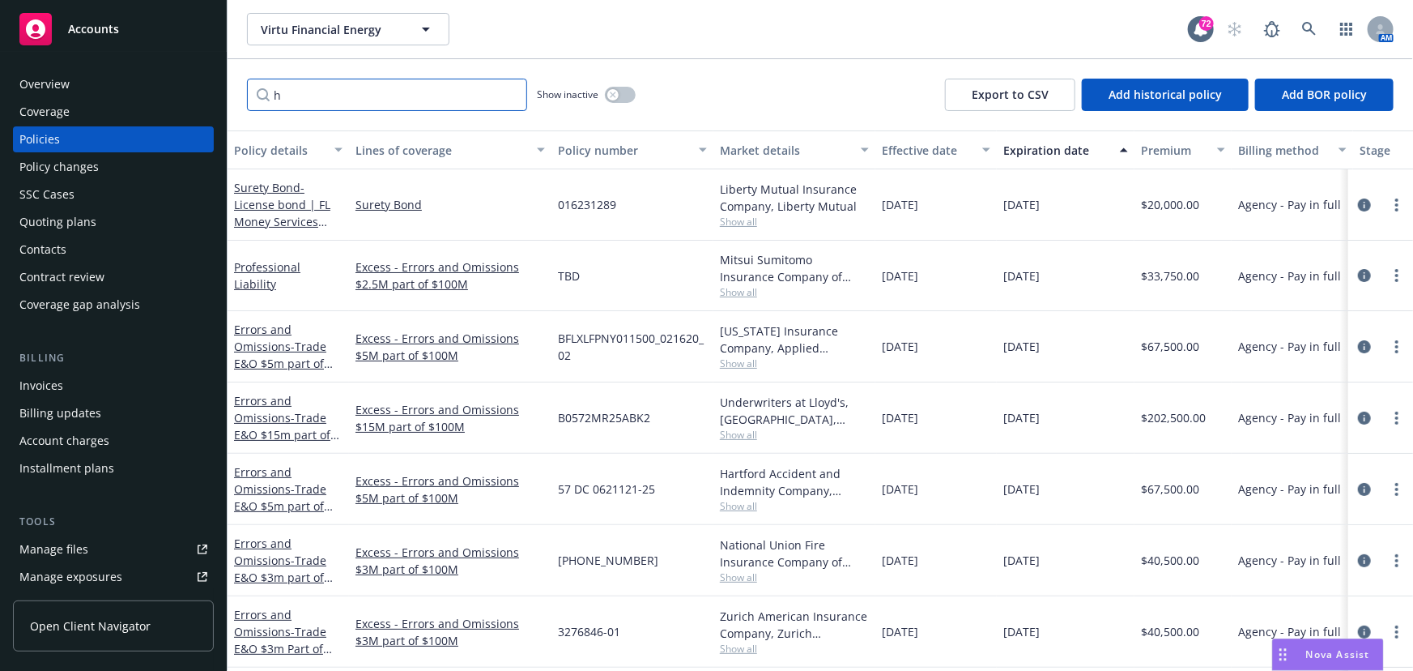
type input "h"
click at [53, 91] on div "Overview" at bounding box center [44, 84] width 50 height 26
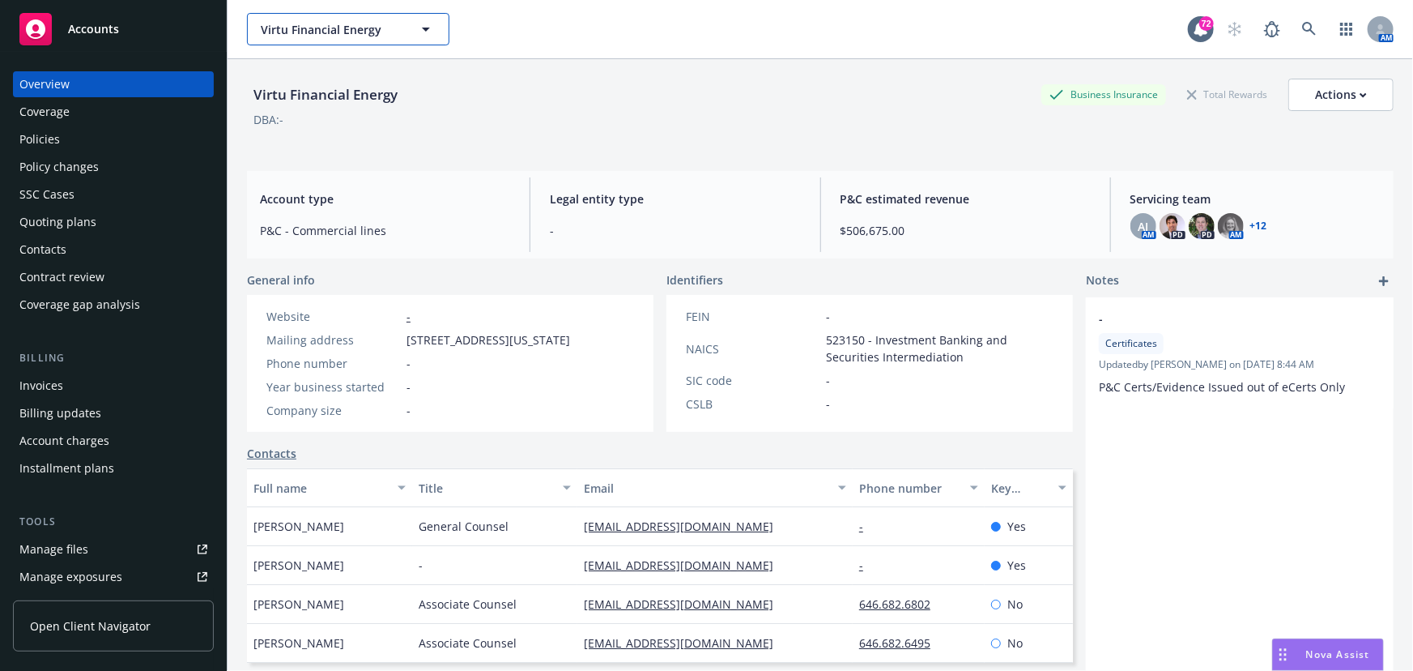
click at [421, 24] on icon "button" at bounding box center [425, 28] width 19 height 19
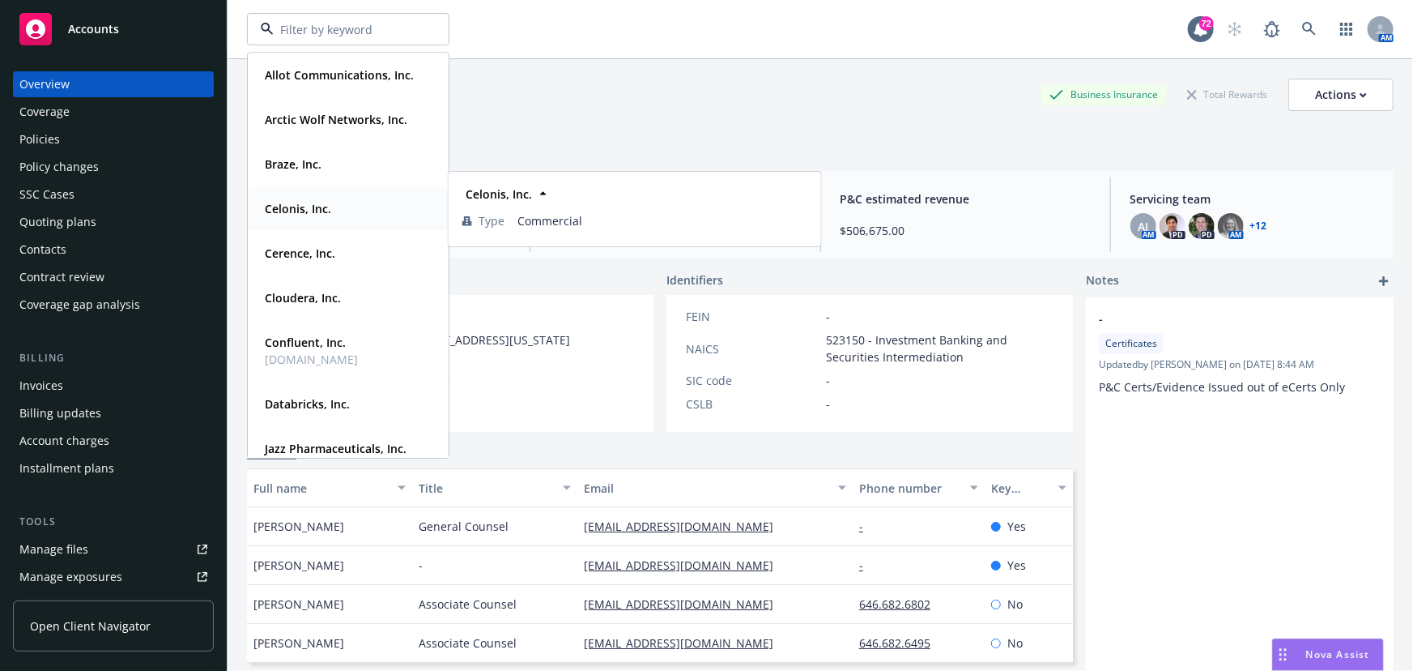
click at [307, 206] on strong "Celonis, Inc." at bounding box center [298, 208] width 66 height 15
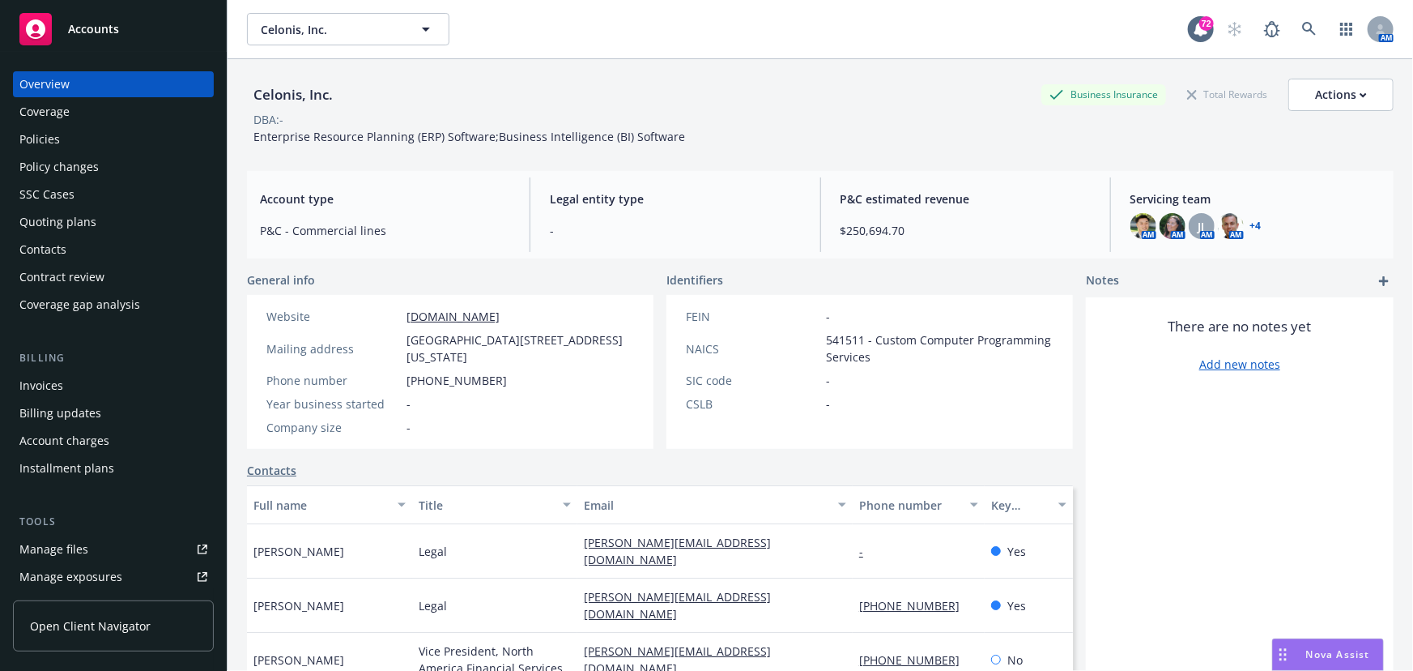
click at [33, 139] on div "Policies" at bounding box center [39, 139] width 41 height 26
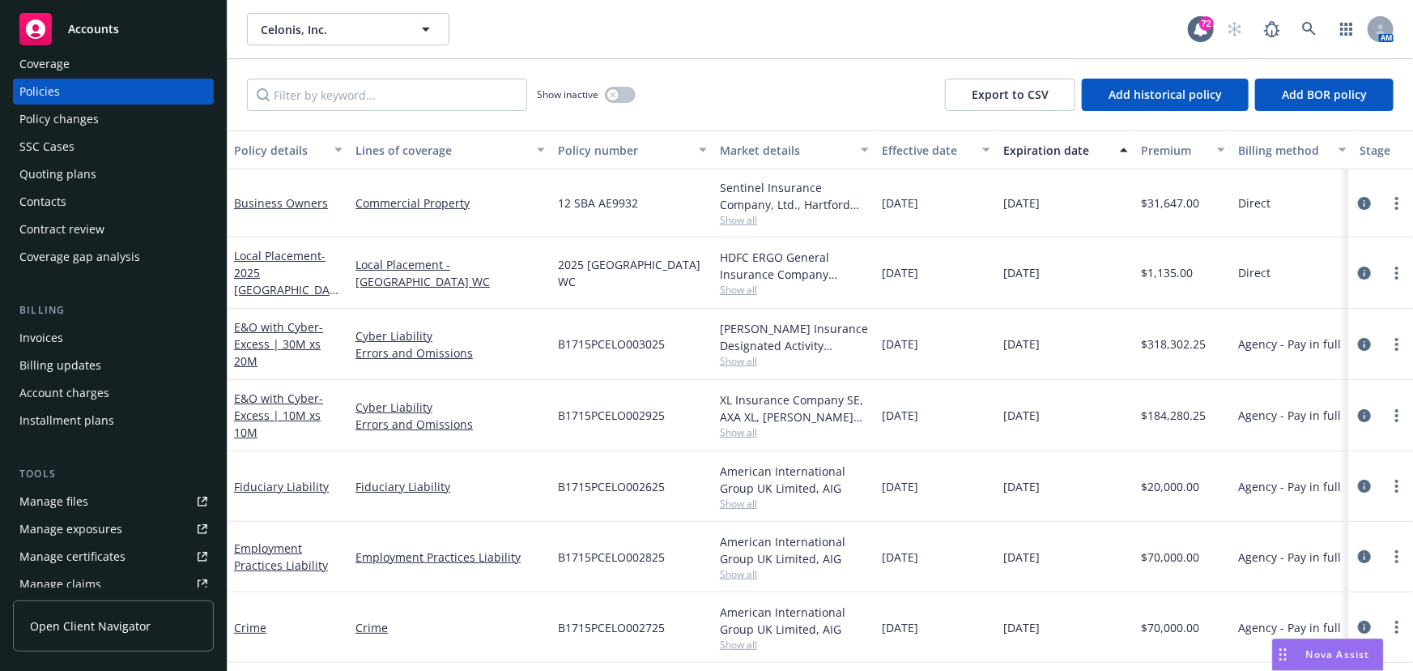
scroll to position [73, 0]
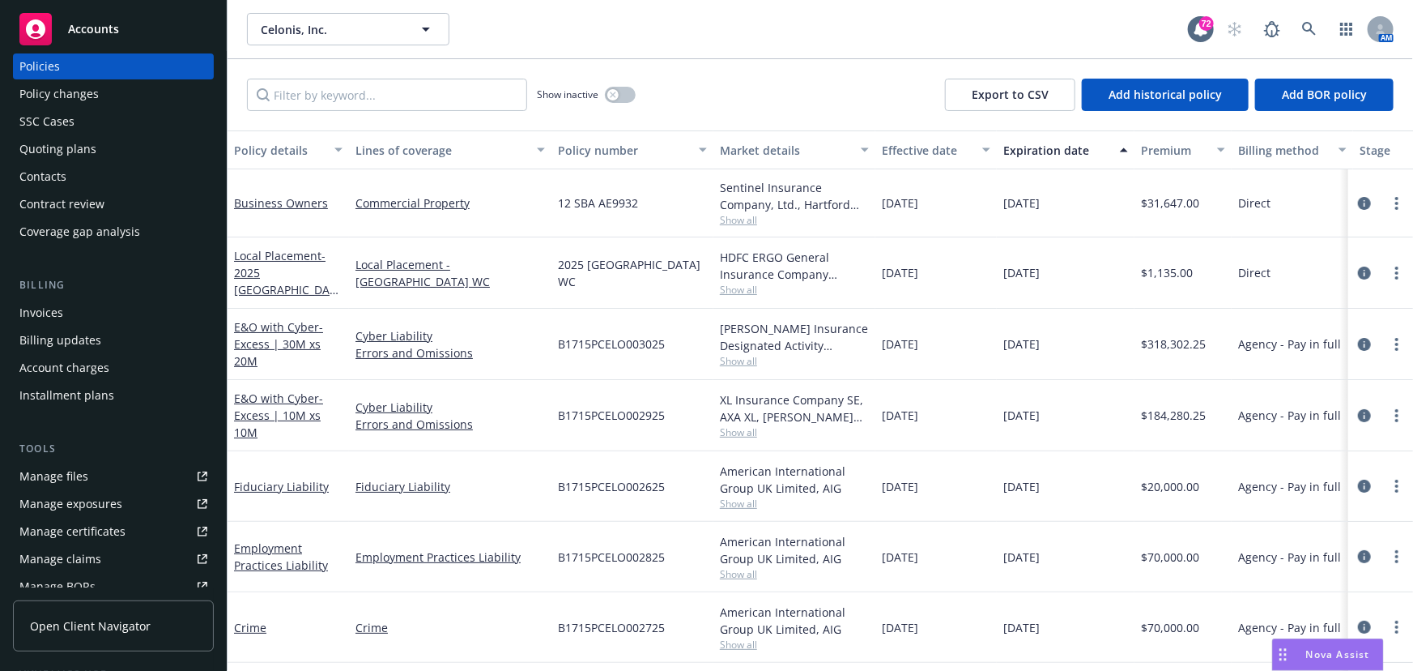
click at [75, 480] on div "Manage files" at bounding box center [53, 476] width 69 height 26
click at [121, 484] on link "Manage files" at bounding box center [113, 476] width 201 height 26
